Goal: Navigation & Orientation: Locate item on page

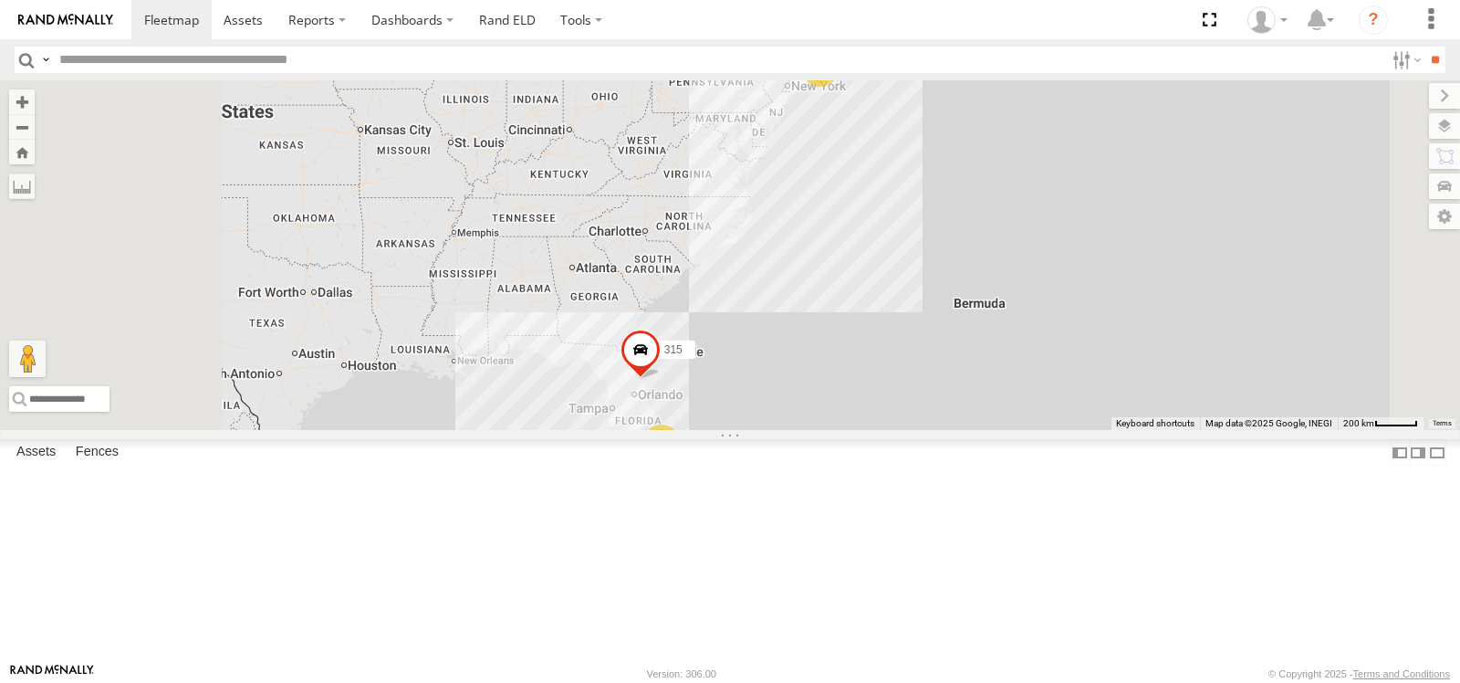
click at [0, 0] on span at bounding box center [0, 0] width 0 height 0
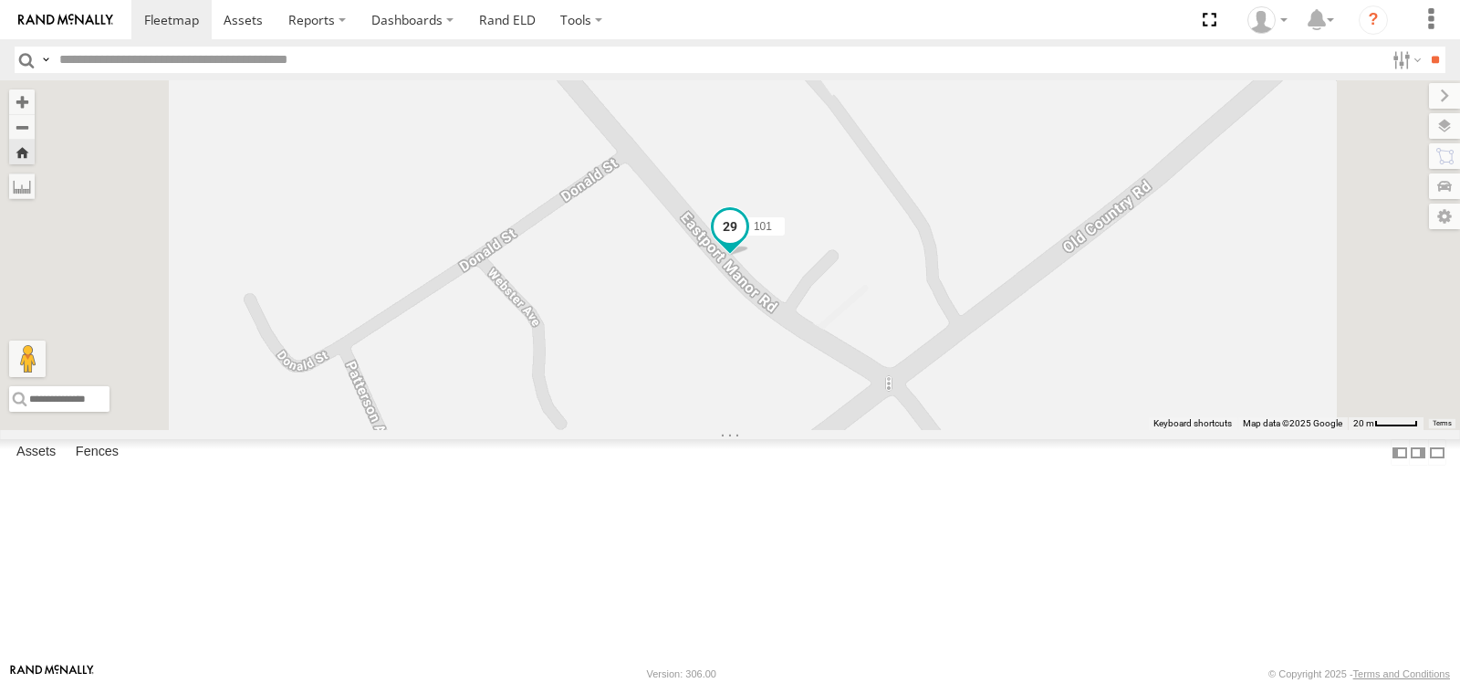
click at [746, 242] on span at bounding box center [730, 225] width 33 height 33
